Goal: Transaction & Acquisition: Book appointment/travel/reservation

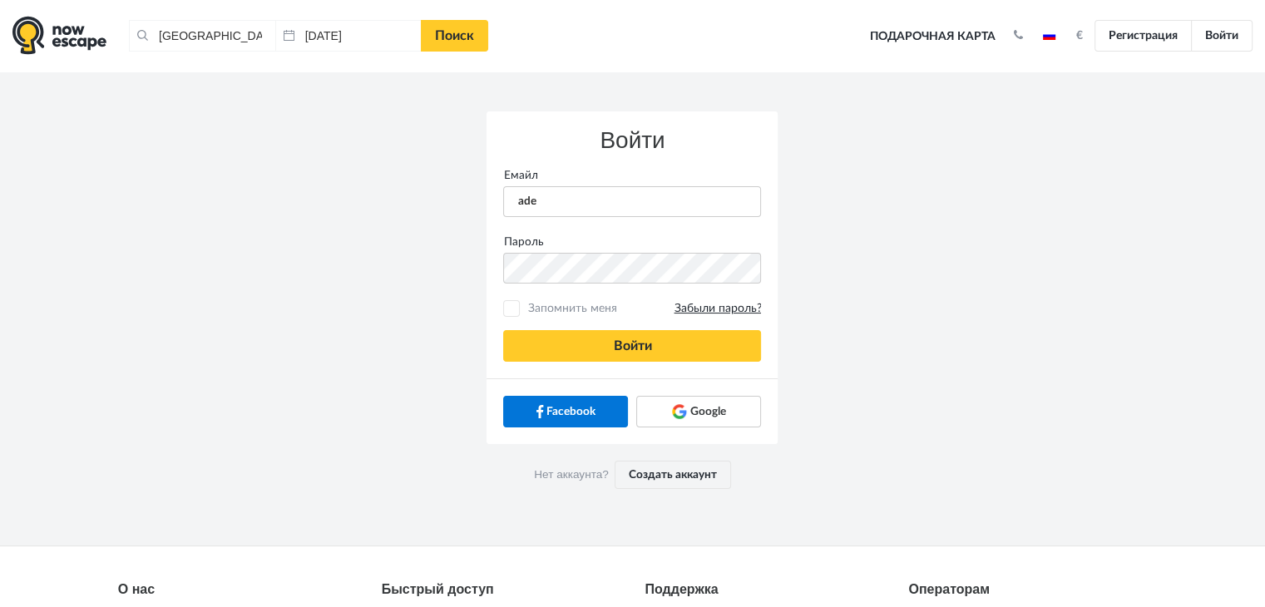
type input "adelina.fjodorova@gmail.com"
click at [503, 330] on button "Войти" at bounding box center [632, 346] width 258 height 32
click at [665, 474] on link "Создать аккаунт" at bounding box center [673, 475] width 116 height 28
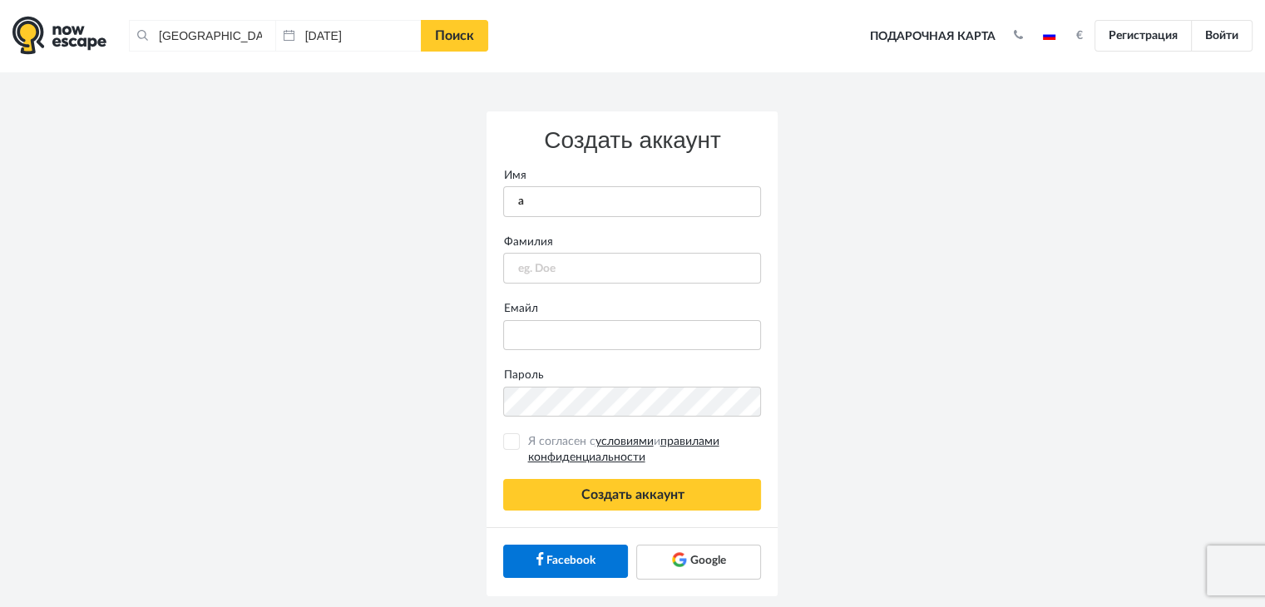
type input "Adelina"
click at [649, 261] on input "text" at bounding box center [632, 268] width 258 height 31
type input "Fjodorova"
click at [651, 308] on label "Емайл" at bounding box center [632, 308] width 283 height 17
click at [651, 320] on input "Емайл" at bounding box center [632, 335] width 258 height 31
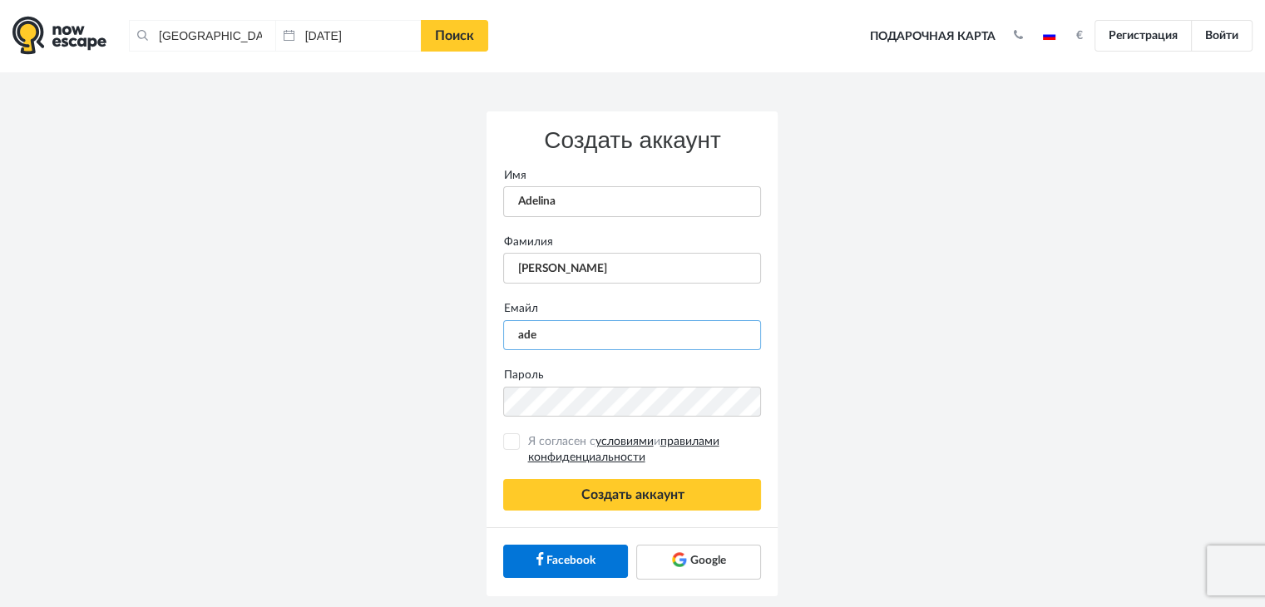
type input "adelina.fjodorova@gmail.com"
click at [503, 479] on button "Создать аккаунт" at bounding box center [632, 495] width 258 height 32
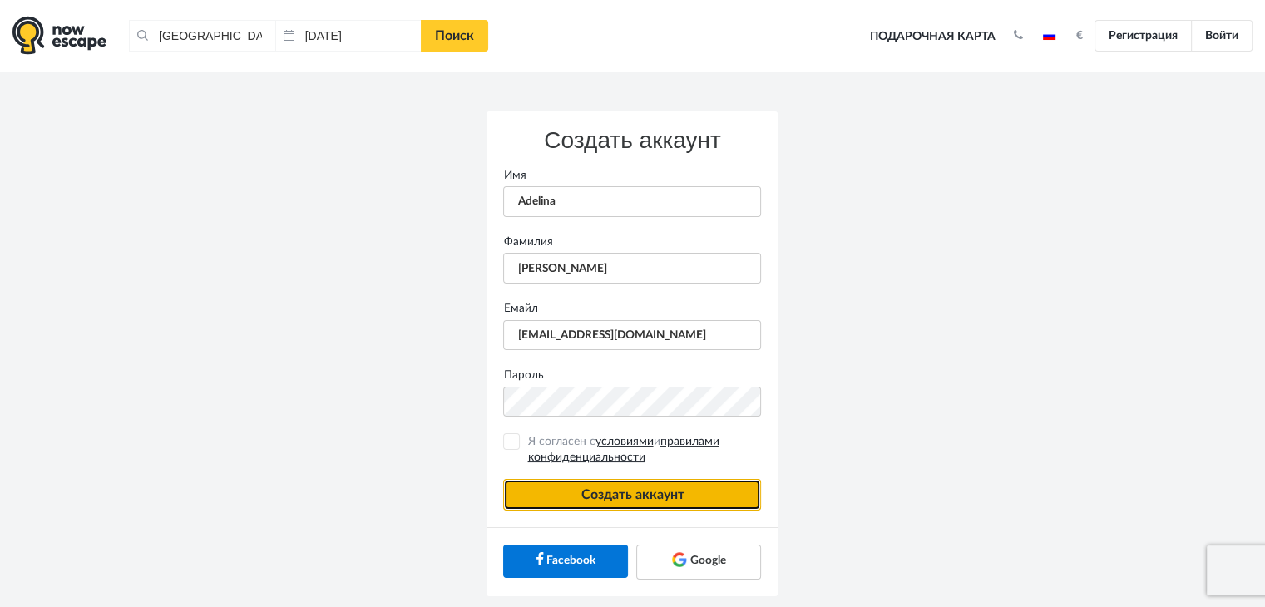
click at [630, 497] on button "Создать аккаунт" at bounding box center [632, 495] width 258 height 32
click at [507, 440] on input "Я согласен с условиями и правилами конфиденциальности" at bounding box center [511, 442] width 11 height 11
checkbox input "true"
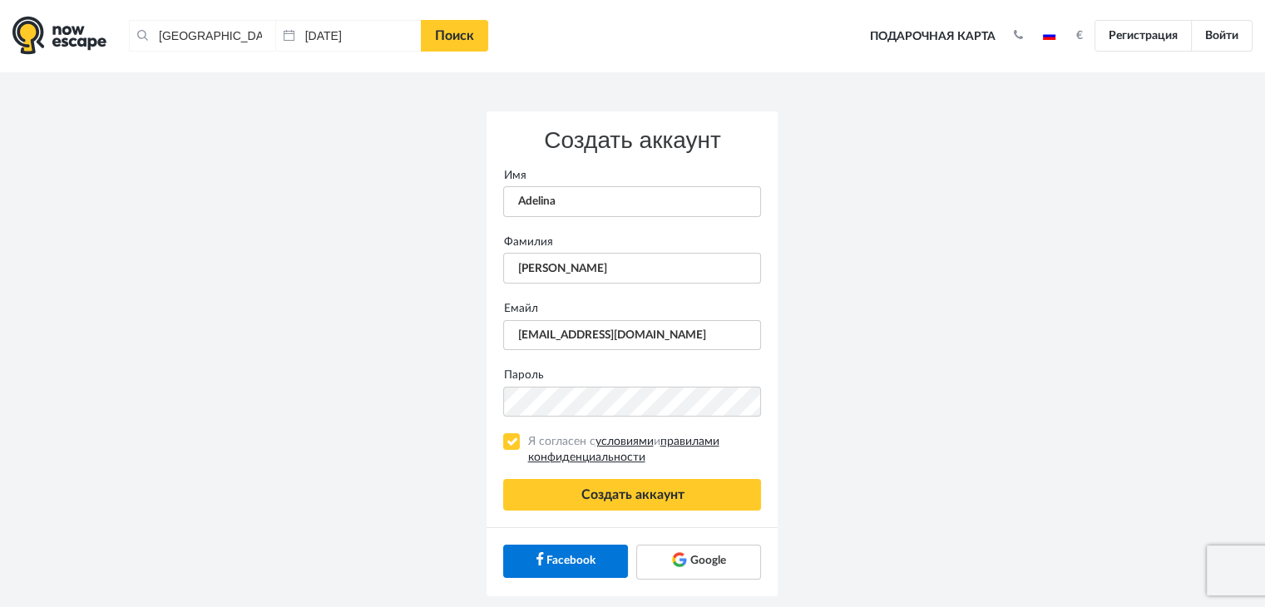
click at [602, 374] on label "Пароль" at bounding box center [632, 375] width 283 height 17
click at [607, 501] on button "Создать аккаунт" at bounding box center [632, 495] width 258 height 32
click at [623, 500] on button "Создать аккаунт" at bounding box center [632, 495] width 258 height 32
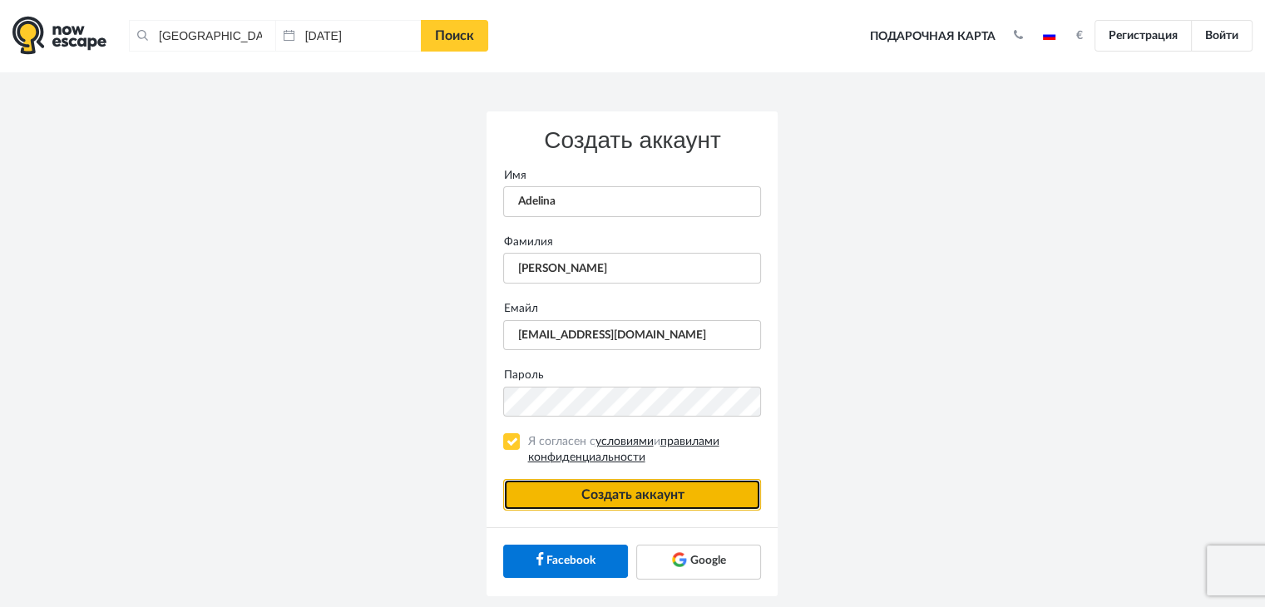
click at [623, 500] on button "Создать аккаунт" at bounding box center [632, 495] width 258 height 32
click at [403, 406] on div "Создать аккаунт Имя Adelina Фамилия Fjodorova Емайл adelina.fjodorova@gmail.com…" at bounding box center [633, 354] width 948 height 565
click at [503, 479] on button "Создать аккаунт" at bounding box center [632, 495] width 258 height 32
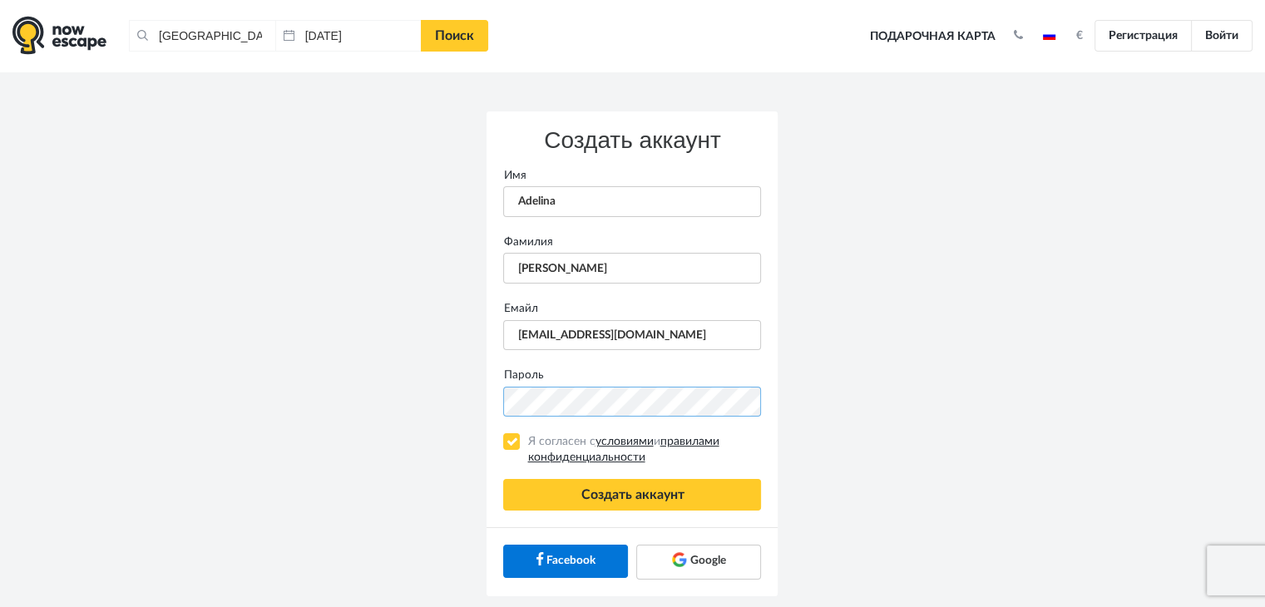
click at [503, 479] on button "Создать аккаунт" at bounding box center [632, 495] width 258 height 32
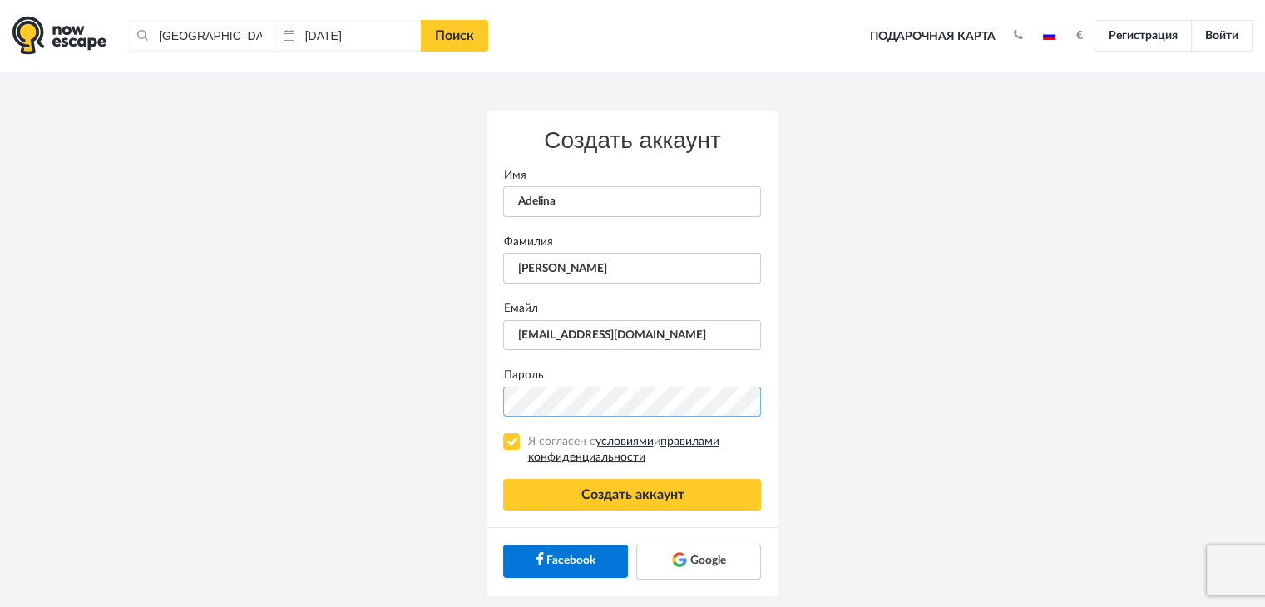
click at [503, 479] on button "Создать аккаунт" at bounding box center [632, 495] width 258 height 32
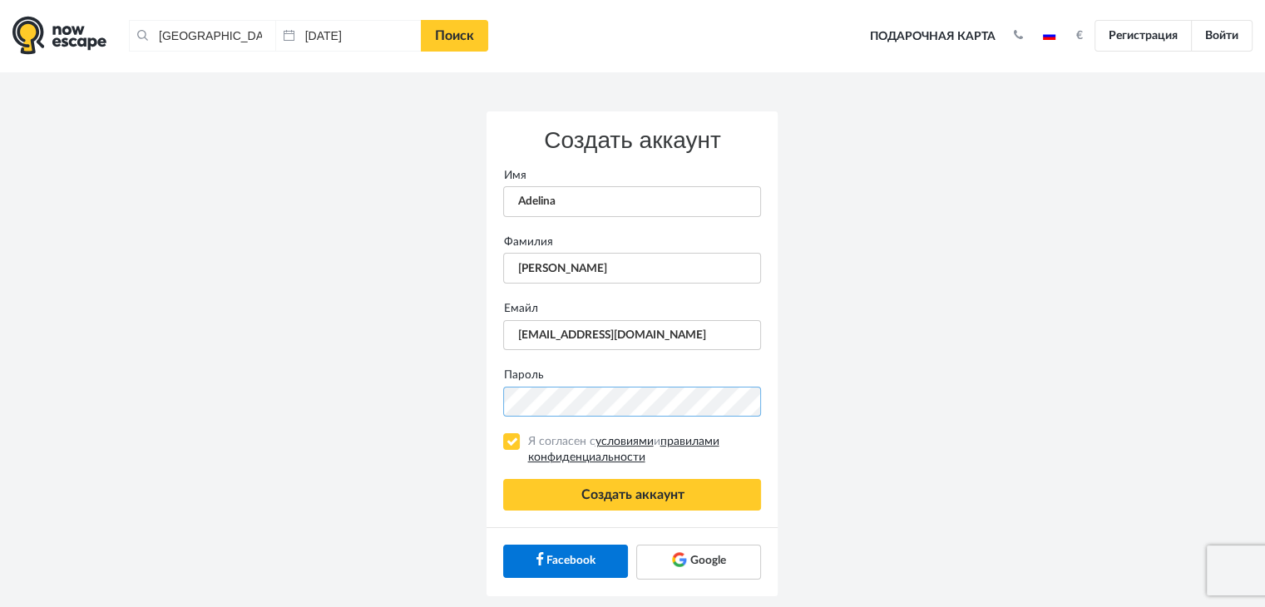
click at [503, 479] on button "Создать аккаунт" at bounding box center [632, 495] width 258 height 32
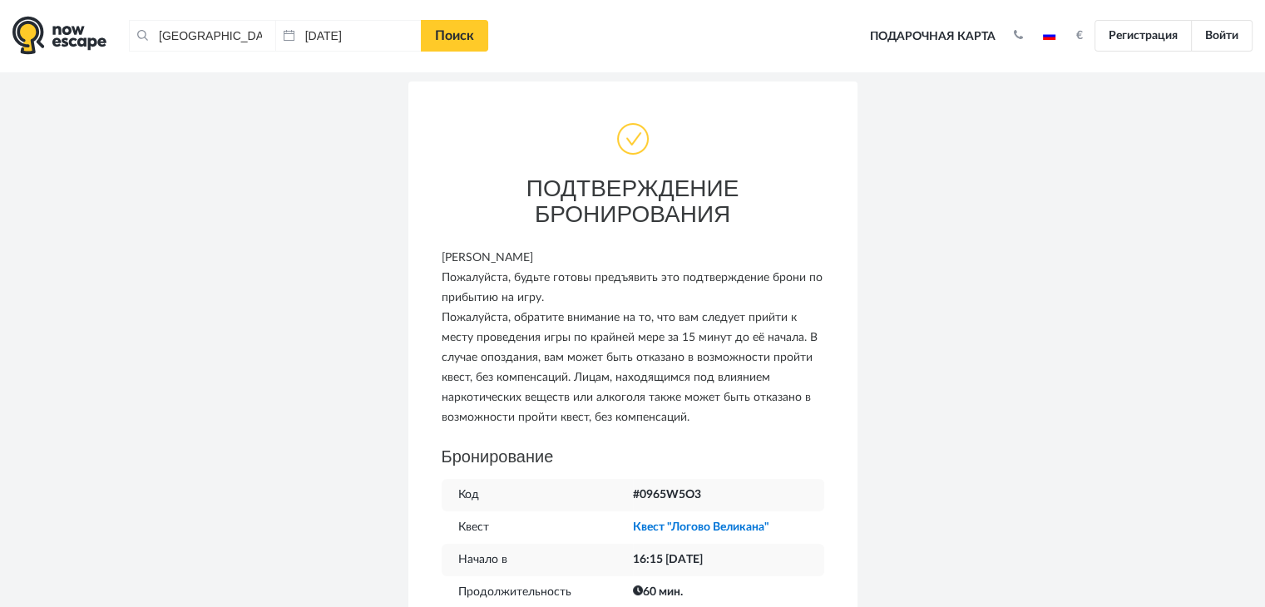
scroll to position [33, 0]
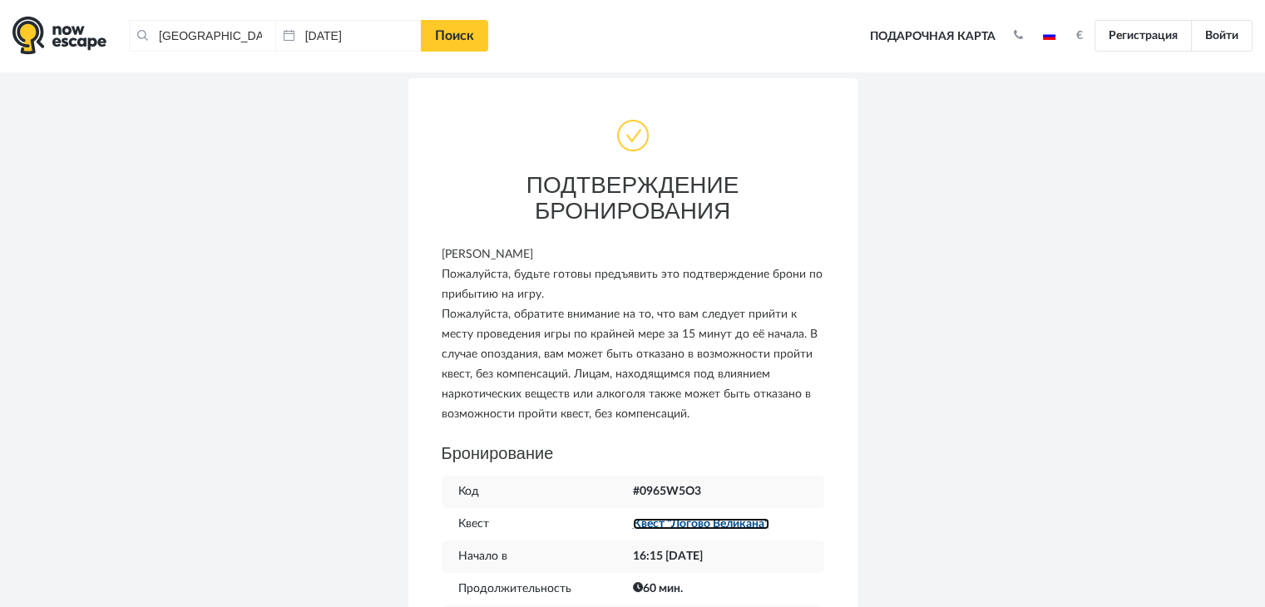
click at [675, 523] on link "Квест "Логово Великана"" at bounding box center [701, 524] width 136 height 12
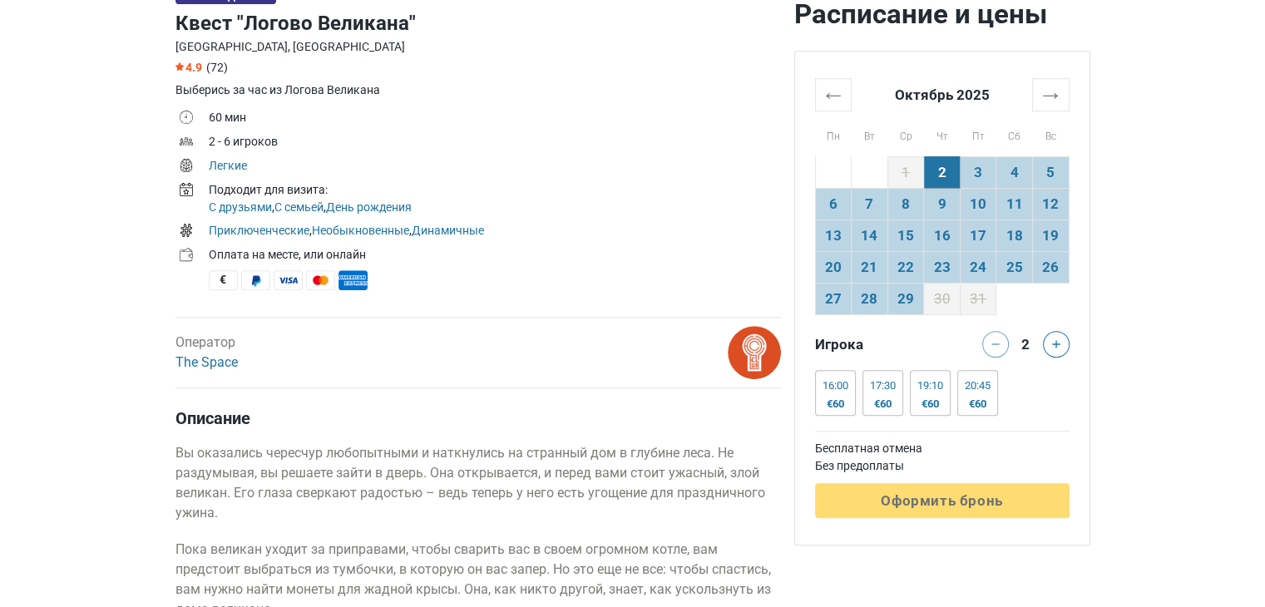
scroll to position [566, 0]
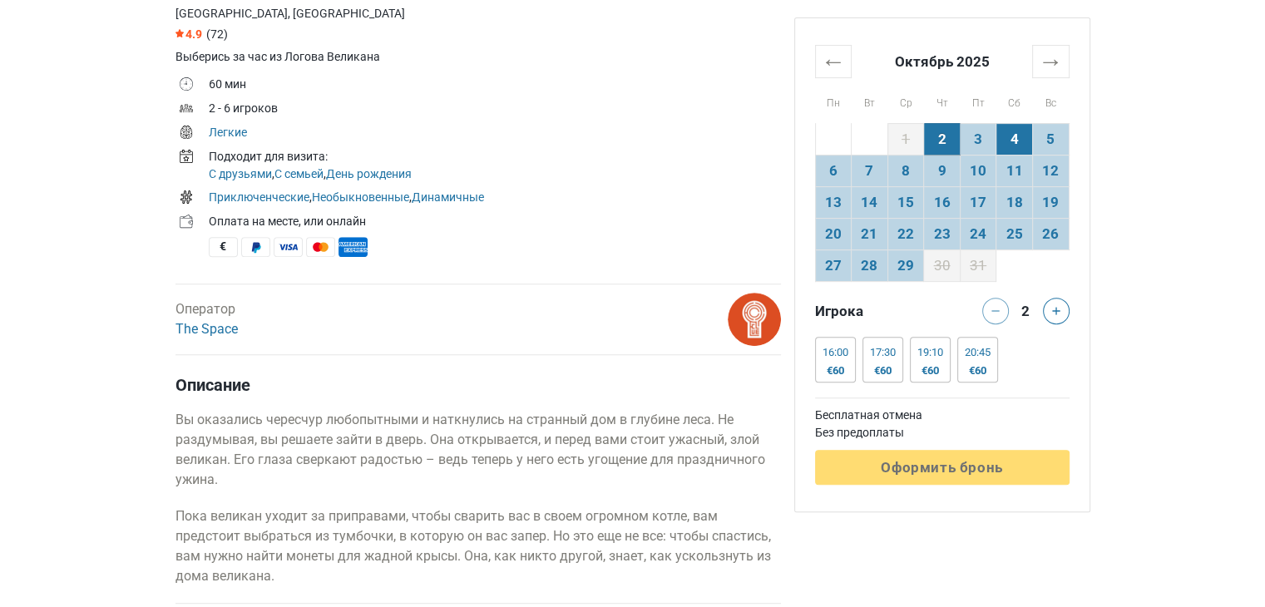
click at [1011, 151] on td "4" at bounding box center [1014, 139] width 37 height 32
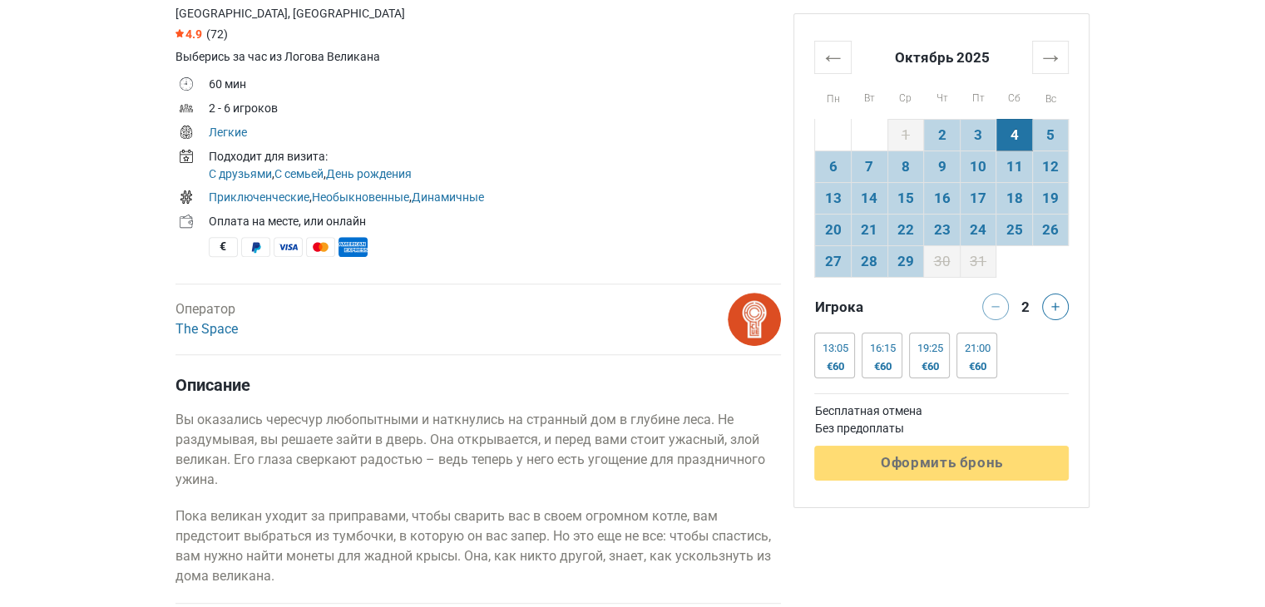
scroll to position [1096, 0]
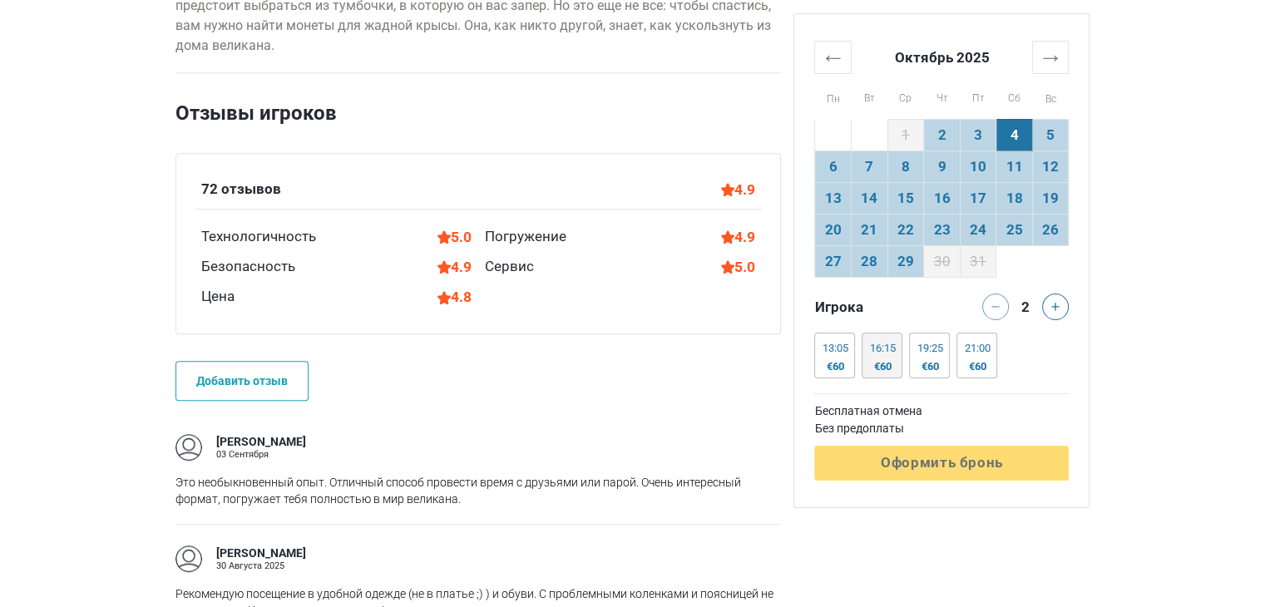
click at [885, 342] on div "16:15" at bounding box center [882, 348] width 26 height 13
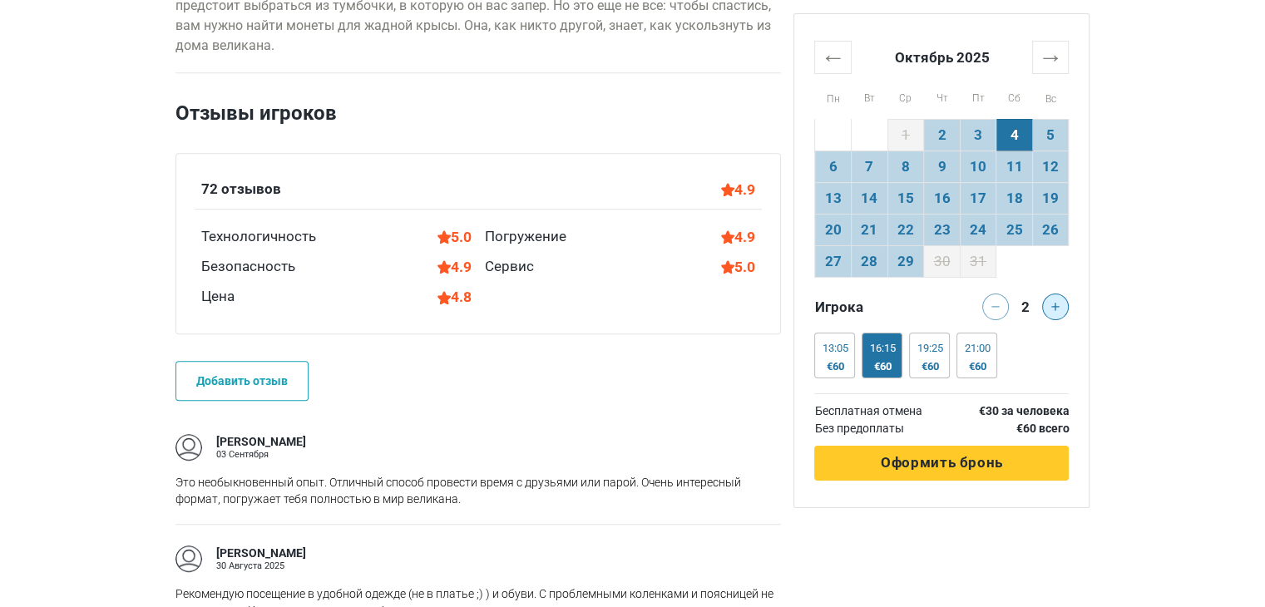
click at [1060, 308] on button at bounding box center [1055, 307] width 27 height 27
click at [1060, 310] on button at bounding box center [1055, 307] width 27 height 27
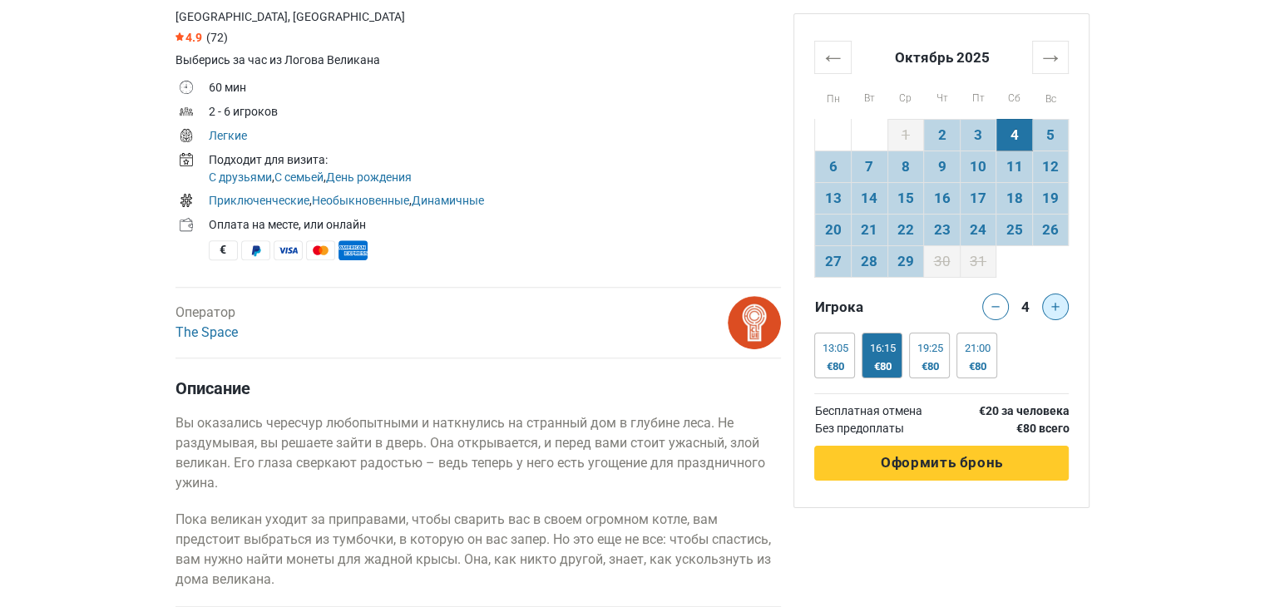
scroll to position [722, 0]
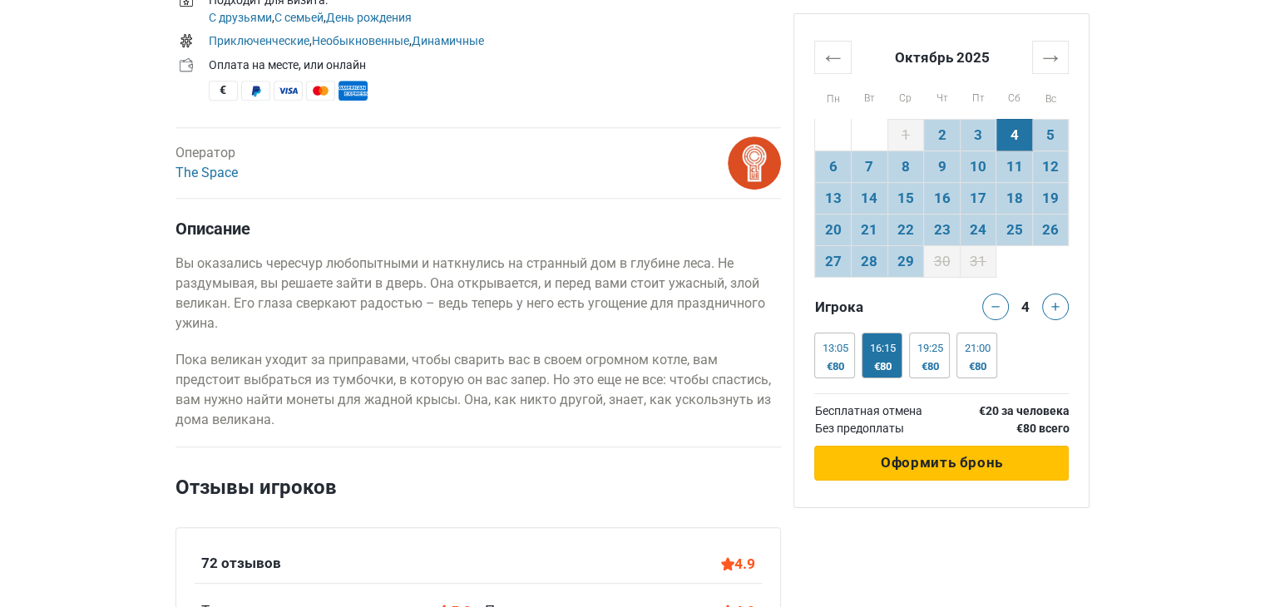
click at [926, 469] on span "Оформить бронь" at bounding box center [942, 462] width 122 height 17
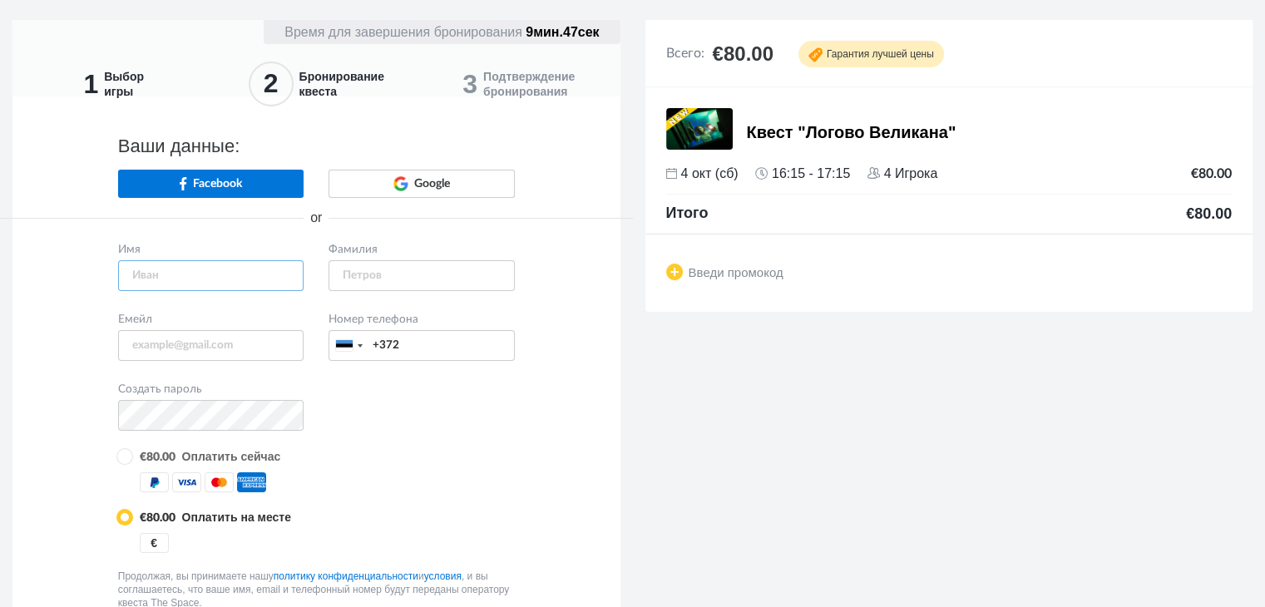
click at [230, 284] on input "text" at bounding box center [211, 275] width 186 height 31
type input "Adelina"
click at [355, 280] on input "text" at bounding box center [421, 275] width 186 height 31
type input "[PERSON_NAME]"
click at [269, 334] on input "email" at bounding box center [211, 345] width 186 height 31
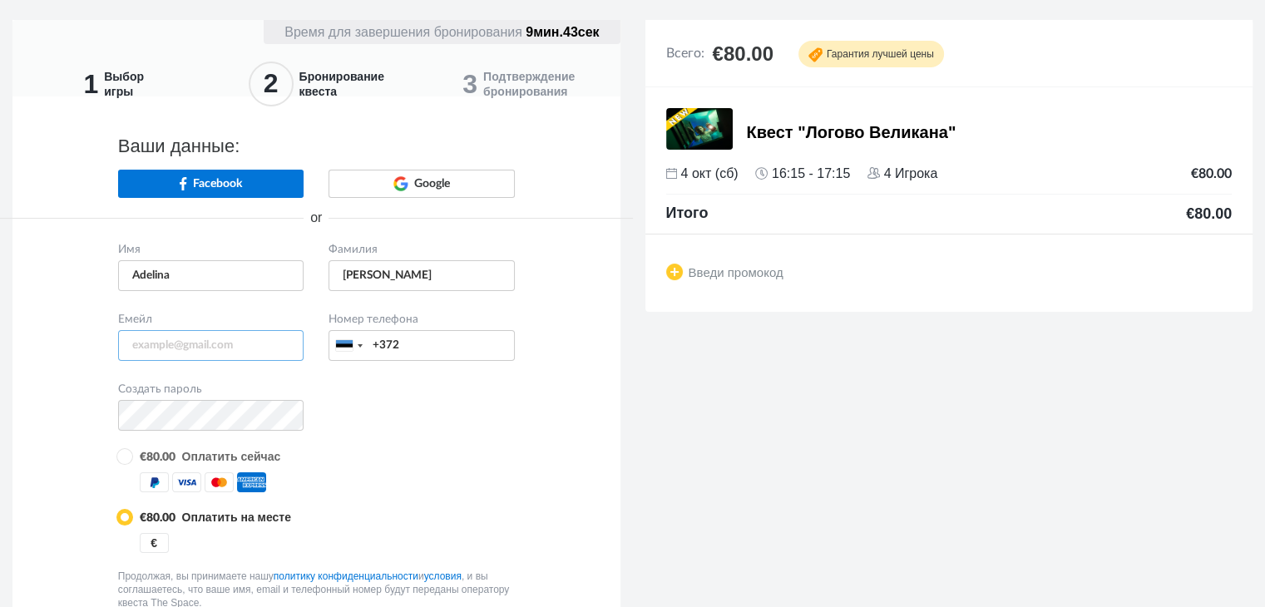
type input "[PERSON_NAME][EMAIL_ADDRESS][DOMAIN_NAME]"
click at [446, 347] on input "+372" at bounding box center [421, 345] width 186 height 31
type input "[PHONE_NUMBER]"
click at [633, 439] on div "1 Выбор игры 2 Бронирование квеста 3 Подтверждение бронирования Время для завер…" at bounding box center [632, 408] width 1265 height 776
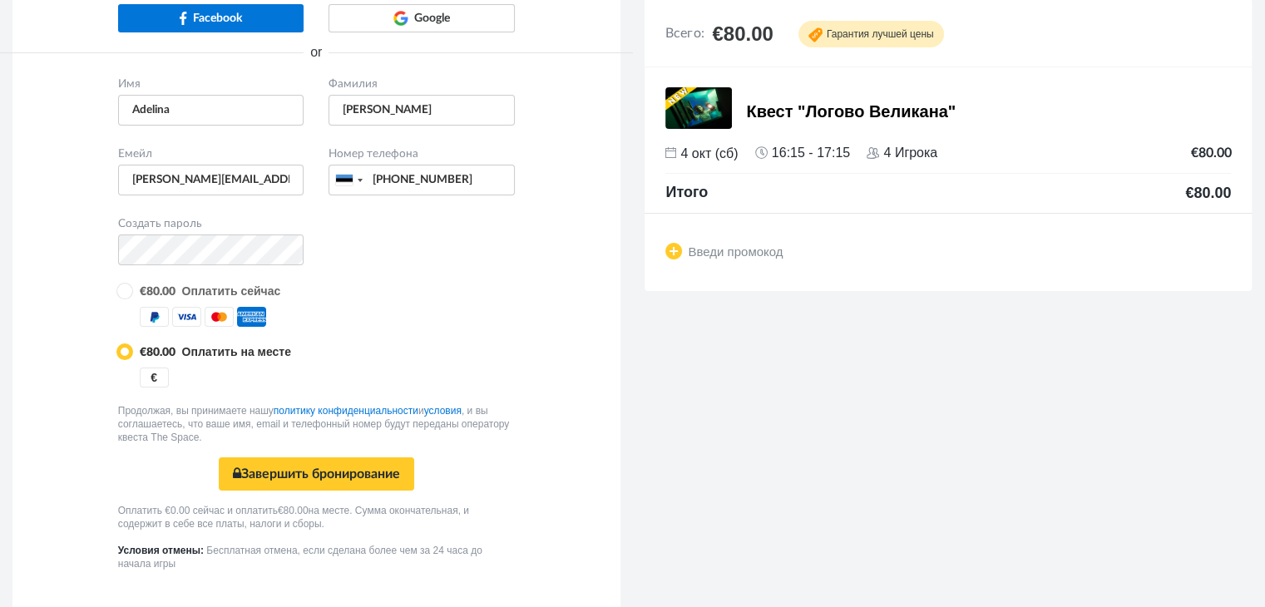
scroll to position [166, 0]
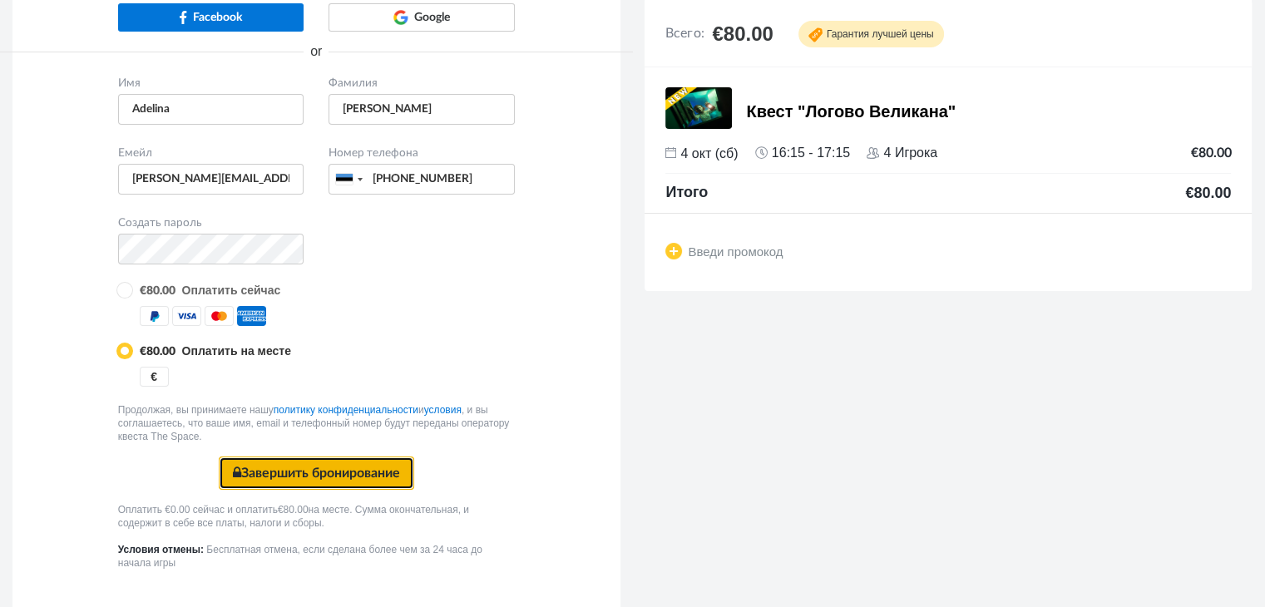
click at [333, 477] on button "Завершить бронирование Безопасная оплата" at bounding box center [316, 473] width 195 height 33
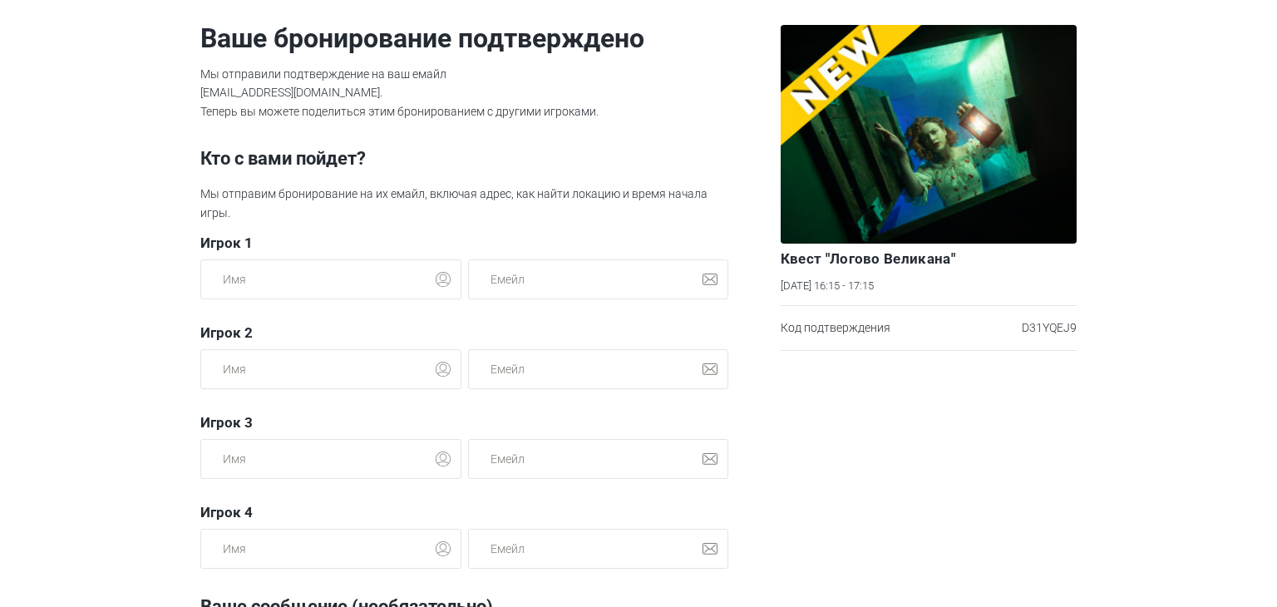
click at [147, 428] on section "Ваше бронирование подтверждено Мы отправили подтверждение на ваш емайл adelina.…" at bounding box center [638, 303] width 1277 height 607
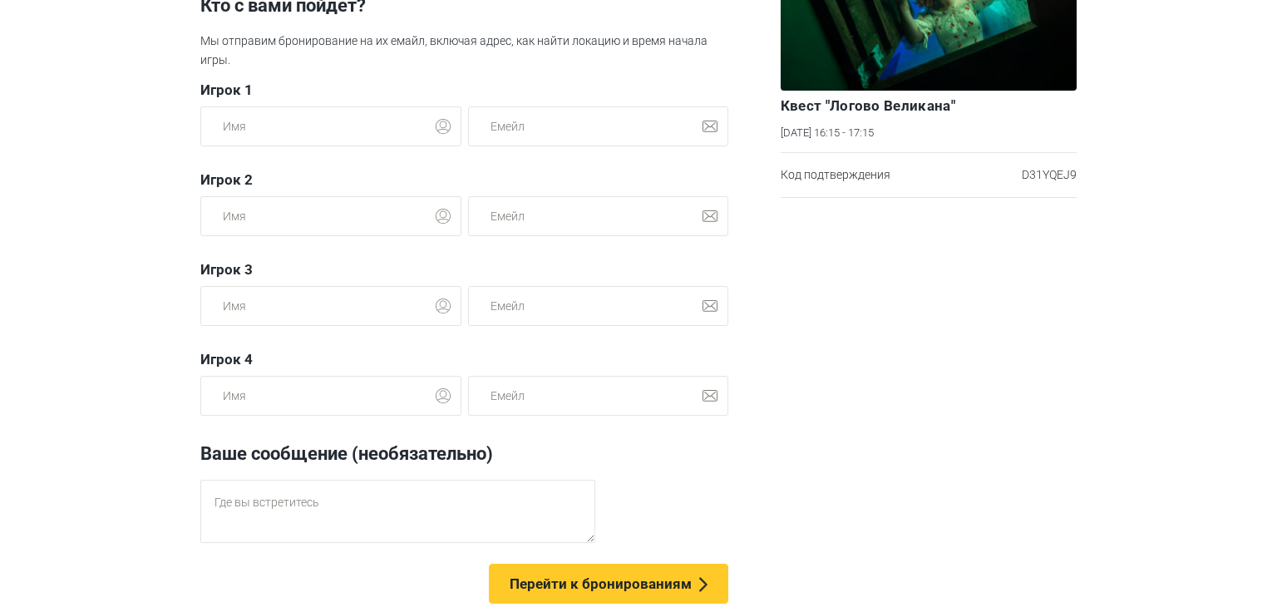
scroll to position [175, 0]
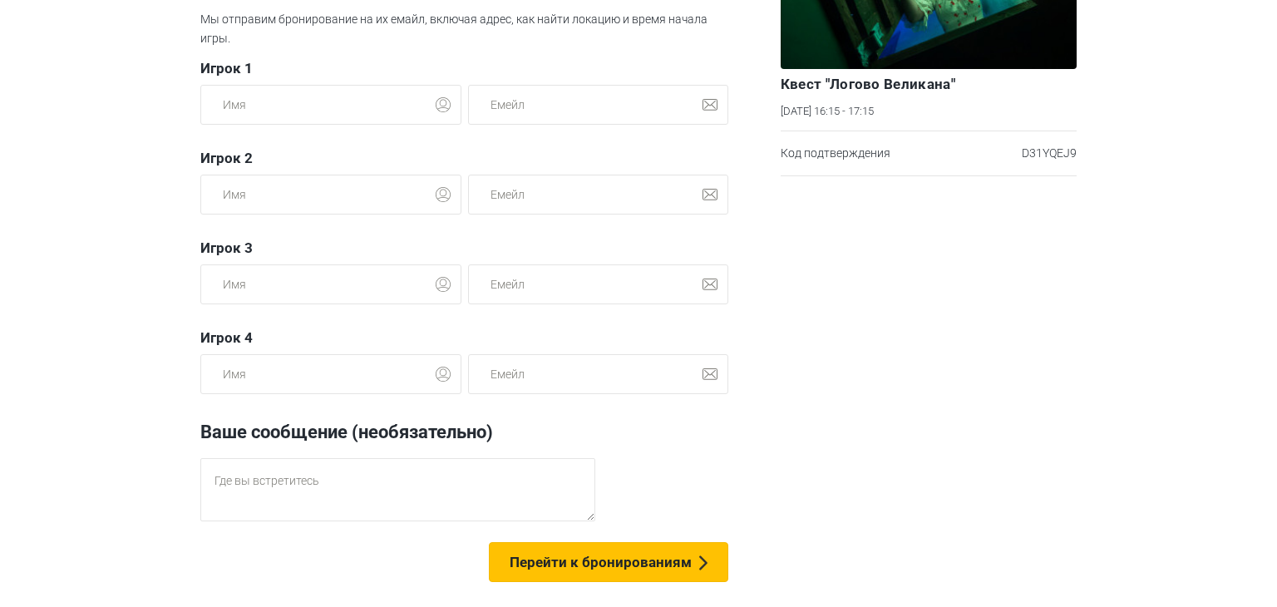
click at [652, 575] on button "Перейти к бронированиям" at bounding box center [609, 562] width 240 height 40
